Goal: Task Accomplishment & Management: Use online tool/utility

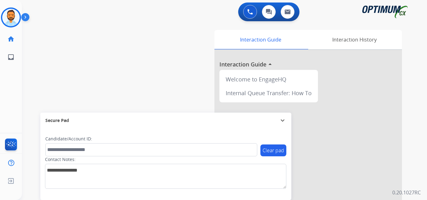
click at [7, 18] on img at bounding box center [11, 18] width 18 height 18
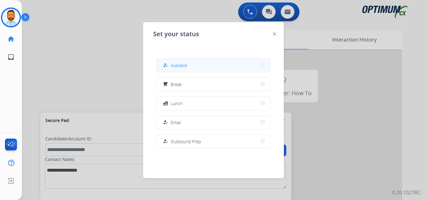
click at [178, 69] on button "how_to_reg Available" at bounding box center [214, 65] width 114 height 13
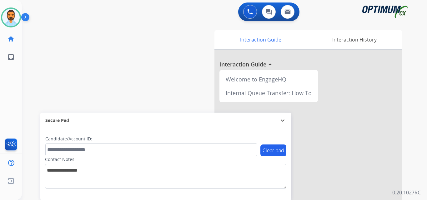
click at [69, 82] on div "swap_horiz Break voice bridge close_fullscreen Connect 3-Way Call merge_type Se…" at bounding box center [217, 153] width 390 height 261
click at [9, 18] on img at bounding box center [11, 18] width 18 height 18
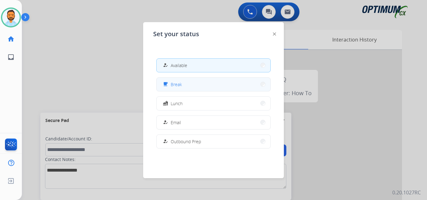
click at [205, 85] on button "free_breakfast Break" at bounding box center [214, 84] width 114 height 13
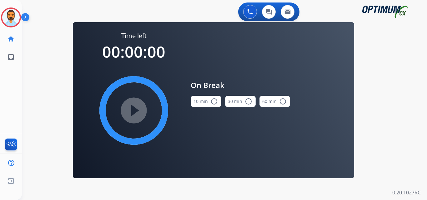
click at [207, 103] on button "10 min radio_button_unchecked" at bounding box center [206, 101] width 31 height 11
click at [134, 112] on mat-icon "play_circle_filled" at bounding box center [134, 111] width 8 height 8
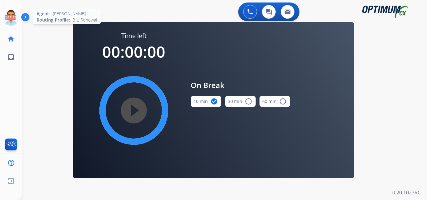
click at [9, 19] on icon at bounding box center [11, 18] width 20 height 20
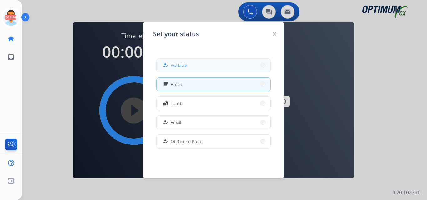
click at [175, 68] on span "Available" at bounding box center [179, 65] width 17 height 7
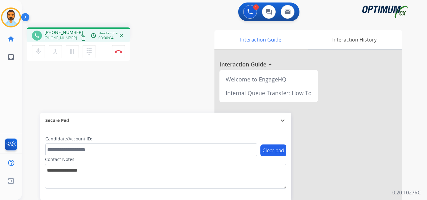
click at [79, 41] on button "content_copy" at bounding box center [83, 38] width 8 height 8
click at [119, 51] on img at bounding box center [119, 51] width 8 height 3
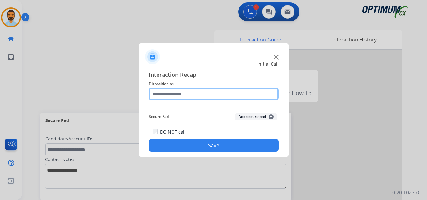
click at [214, 93] on input "text" at bounding box center [214, 94] width 130 height 13
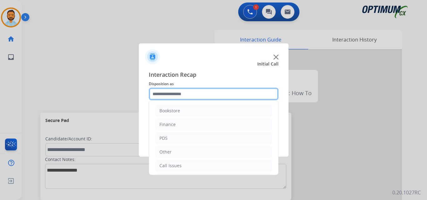
scroll to position [43, 0]
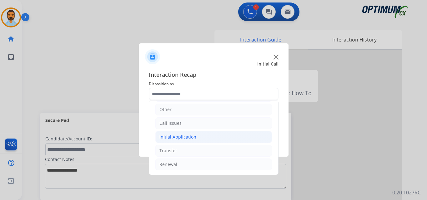
click at [191, 140] on div "Initial Application" at bounding box center [178, 137] width 37 height 6
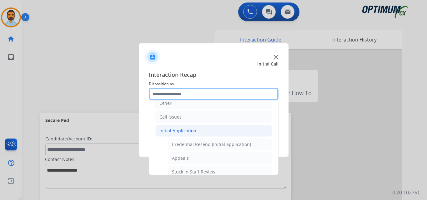
scroll to position [54, 0]
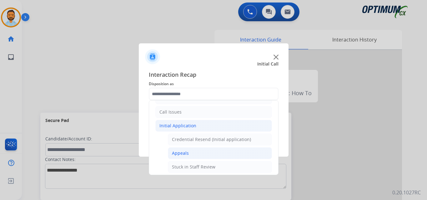
click at [195, 154] on li "Appeals" at bounding box center [220, 154] width 104 height 12
type input "*******"
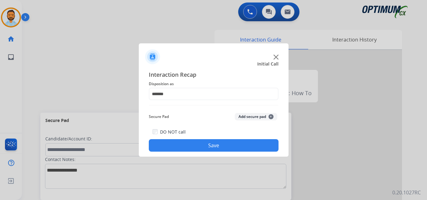
click at [196, 147] on button "Save" at bounding box center [214, 146] width 130 height 13
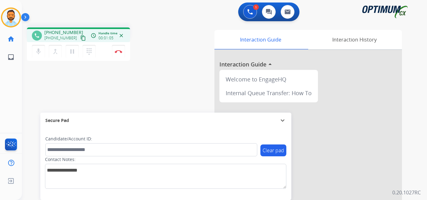
click at [79, 38] on button "content_copy" at bounding box center [83, 38] width 8 height 8
click at [116, 51] on img at bounding box center [119, 51] width 8 height 3
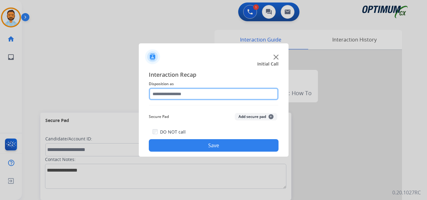
click at [204, 96] on input "text" at bounding box center [214, 94] width 130 height 13
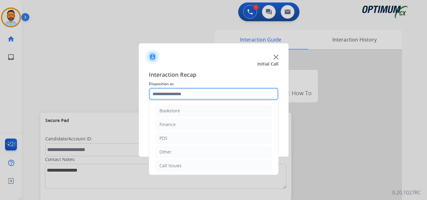
scroll to position [43, 0]
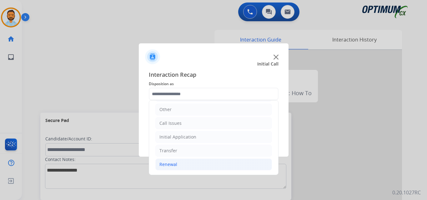
click at [185, 162] on li "Renewal" at bounding box center [213, 165] width 117 height 12
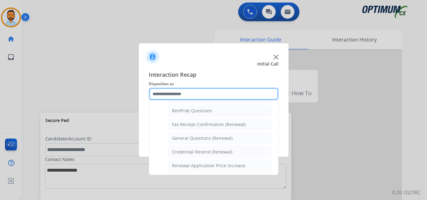
scroll to position [154, 0]
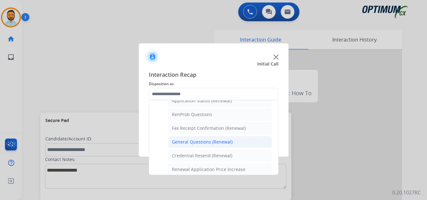
click at [211, 142] on div "General Questions (Renewal)" at bounding box center [202, 142] width 61 height 6
type input "**********"
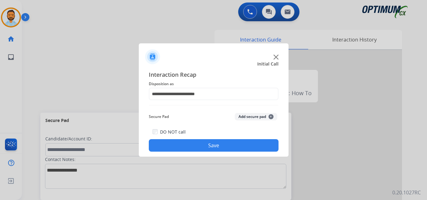
click at [202, 150] on button "Save" at bounding box center [214, 146] width 130 height 13
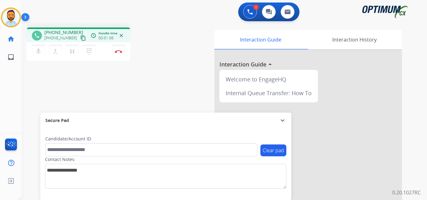
click at [80, 37] on mat-icon "content_copy" at bounding box center [83, 38] width 6 height 6
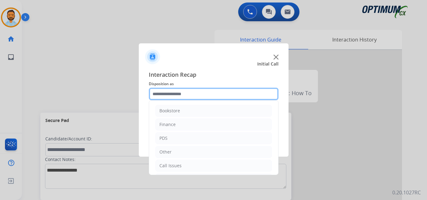
click at [163, 92] on input "text" at bounding box center [214, 94] width 130 height 13
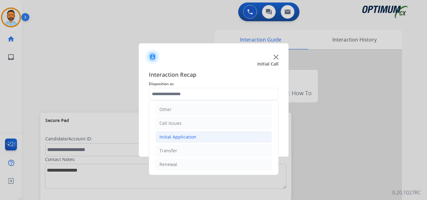
click at [206, 138] on li "Initial Application" at bounding box center [213, 137] width 117 height 12
click at [208, 138] on li "Initial Application" at bounding box center [213, 137] width 117 height 12
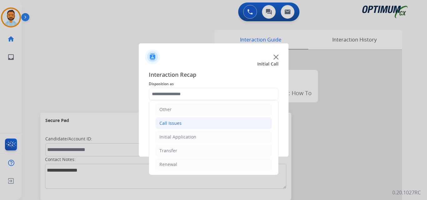
click at [203, 123] on li "Call Issues" at bounding box center [213, 124] width 117 height 12
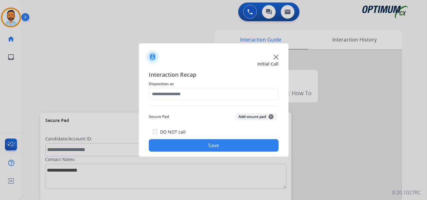
click at [206, 162] on div at bounding box center [213, 100] width 427 height 200
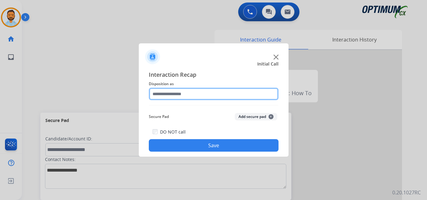
click at [218, 92] on input "text" at bounding box center [214, 94] width 130 height 13
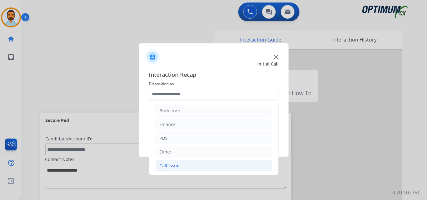
click at [195, 164] on li "Call Issues" at bounding box center [213, 166] width 117 height 12
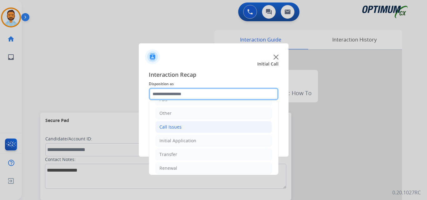
scroll to position [40, 0]
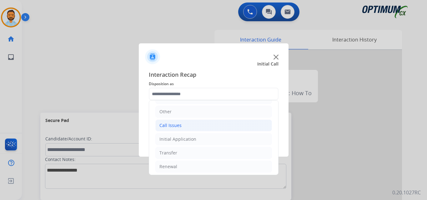
click at [209, 130] on li "Call Issues" at bounding box center [213, 126] width 117 height 12
click at [203, 169] on li "Dropped Call" at bounding box center [220, 167] width 104 height 12
type input "**********"
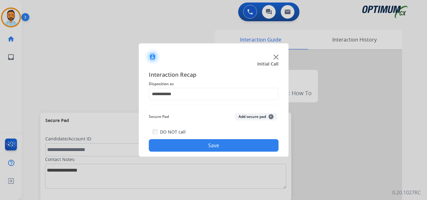
click at [212, 149] on button "Save" at bounding box center [214, 146] width 130 height 13
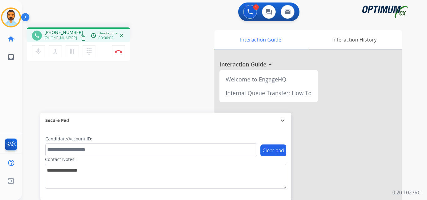
click at [80, 38] on mat-icon "content_copy" at bounding box center [83, 38] width 6 height 6
click at [119, 53] on img at bounding box center [119, 51] width 8 height 3
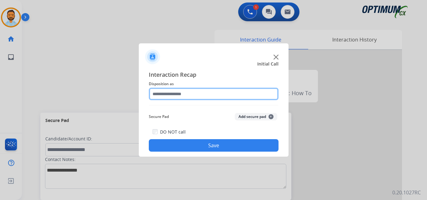
click at [194, 92] on input "text" at bounding box center [214, 94] width 130 height 13
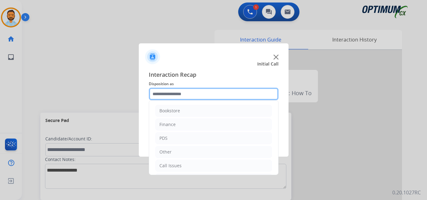
scroll to position [43, 0]
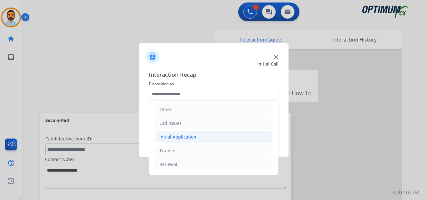
click at [190, 140] on div "Initial Application" at bounding box center [178, 137] width 37 height 6
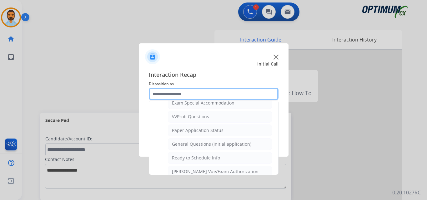
scroll to position [379, 0]
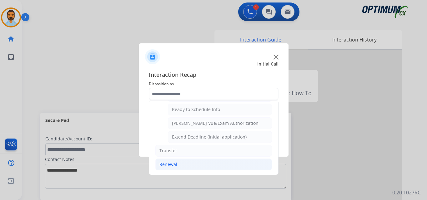
click at [179, 167] on li "Renewal" at bounding box center [213, 165] width 117 height 12
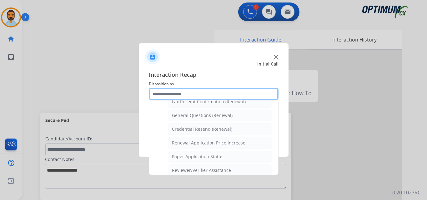
scroll to position [180, 0]
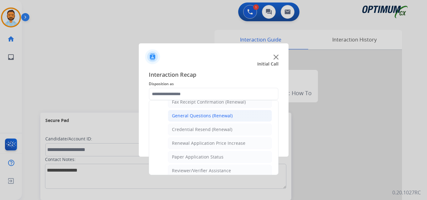
click at [206, 116] on div "General Questions (Renewal)" at bounding box center [202, 116] width 61 height 6
type input "**********"
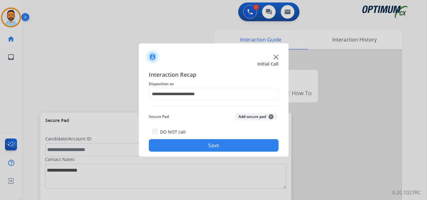
click at [216, 145] on button "Save" at bounding box center [214, 146] width 130 height 13
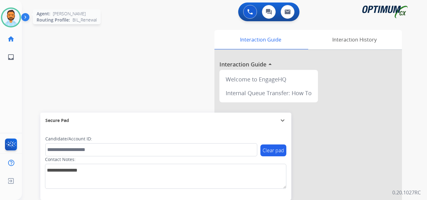
click at [13, 19] on img at bounding box center [11, 18] width 18 height 18
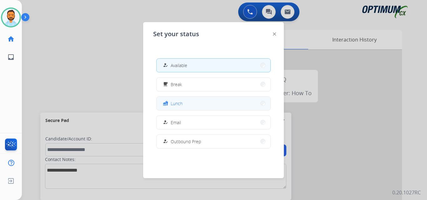
click at [183, 105] on button "fastfood Lunch" at bounding box center [214, 103] width 114 height 13
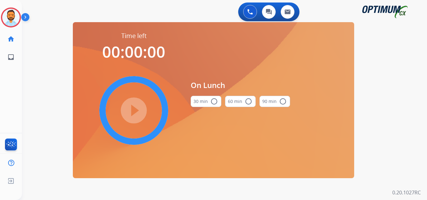
click at [215, 104] on mat-icon "radio_button_unchecked" at bounding box center [215, 102] width 8 height 8
click at [136, 107] on mat-icon "play_circle_filled" at bounding box center [134, 111] width 8 height 8
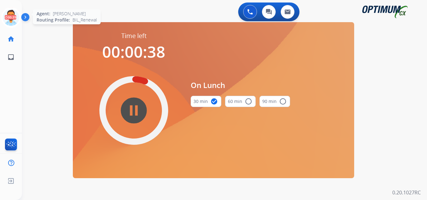
click at [11, 21] on icon at bounding box center [11, 18] width 20 height 20
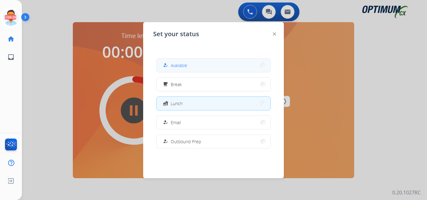
click at [180, 69] on span "Available" at bounding box center [179, 65] width 17 height 7
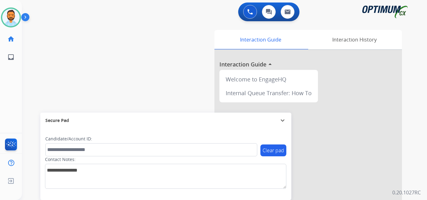
click at [27, 18] on img at bounding box center [26, 19] width 11 height 12
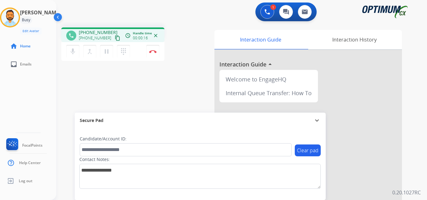
click at [115, 41] on mat-icon "content_copy" at bounding box center [118, 38] width 6 height 6
click at [70, 53] on mat-icon "mic" at bounding box center [73, 52] width 8 height 8
click at [72, 52] on mat-icon "mic_off" at bounding box center [73, 52] width 8 height 8
click at [110, 55] on mat-icon "pause" at bounding box center [107, 52] width 8 height 8
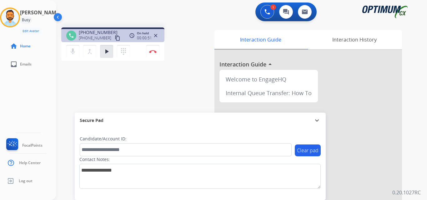
click at [90, 88] on div "phone [PHONE_NUMBER] [PHONE_NUMBER] content_copy access_time Call metrics Queue…" at bounding box center [234, 153] width 356 height 261
click at [75, 72] on div "phone [PHONE_NUMBER] [PHONE_NUMBER] content_copy access_time Call metrics Queue…" at bounding box center [234, 153] width 356 height 261
click at [110, 55] on mat-icon "play_arrow" at bounding box center [107, 52] width 8 height 8
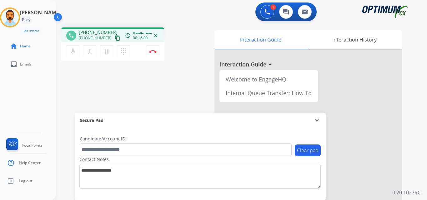
click at [75, 90] on div "phone [PHONE_NUMBER] [PHONE_NUMBER] content_copy access_time Call metrics Queue…" at bounding box center [234, 153] width 356 height 261
click at [112, 11] on div "1 Voice Interactions 0 Chat Interactions 0 Email Interactions" at bounding box center [238, 13] width 348 height 20
click at [156, 53] on img at bounding box center [153, 51] width 8 height 3
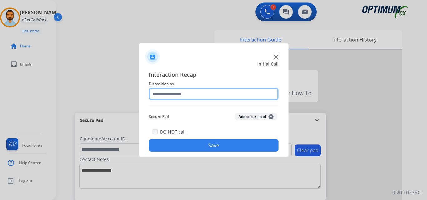
click at [177, 98] on input "text" at bounding box center [214, 94] width 130 height 13
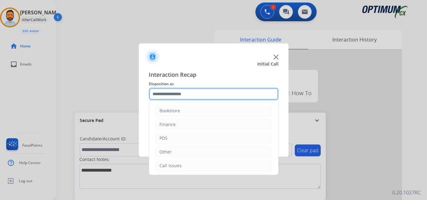
scroll to position [43, 0]
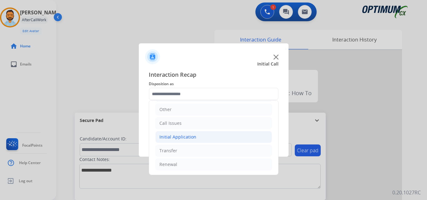
click at [202, 140] on li "Initial Application" at bounding box center [213, 137] width 117 height 12
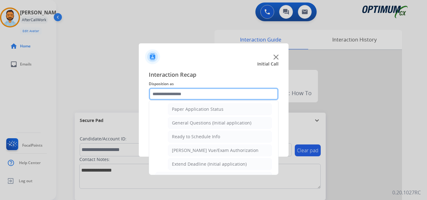
scroll to position [351, 0]
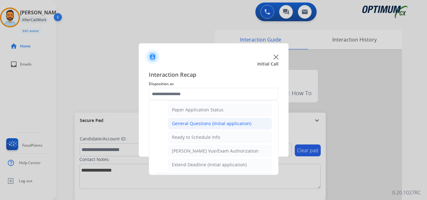
click at [221, 123] on div "General Questions (Initial application)" at bounding box center [211, 124] width 79 height 6
type input "**********"
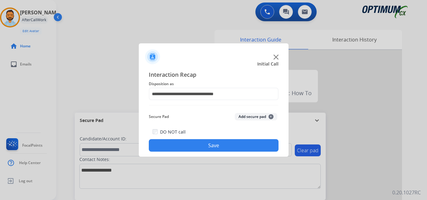
click at [218, 146] on button "Save" at bounding box center [214, 146] width 130 height 13
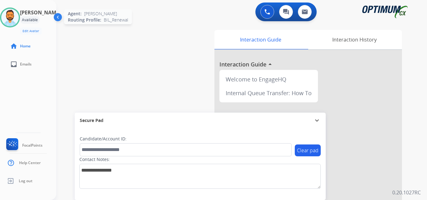
click at [15, 18] on img at bounding box center [10, 18] width 18 height 18
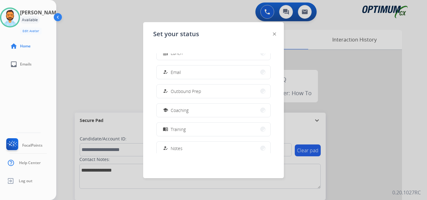
scroll to position [51, 0]
click at [189, 131] on button "menu_book Training" at bounding box center [214, 129] width 114 height 13
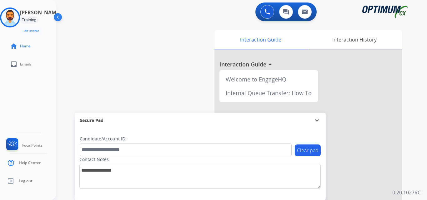
click at [32, 92] on div "[PERSON_NAME] Training Edit Avatar Agent: [PERSON_NAME] Profile: BIL_Renewal ho…" at bounding box center [28, 100] width 56 height 200
